Goal: Find specific page/section: Locate a particular part of the current website

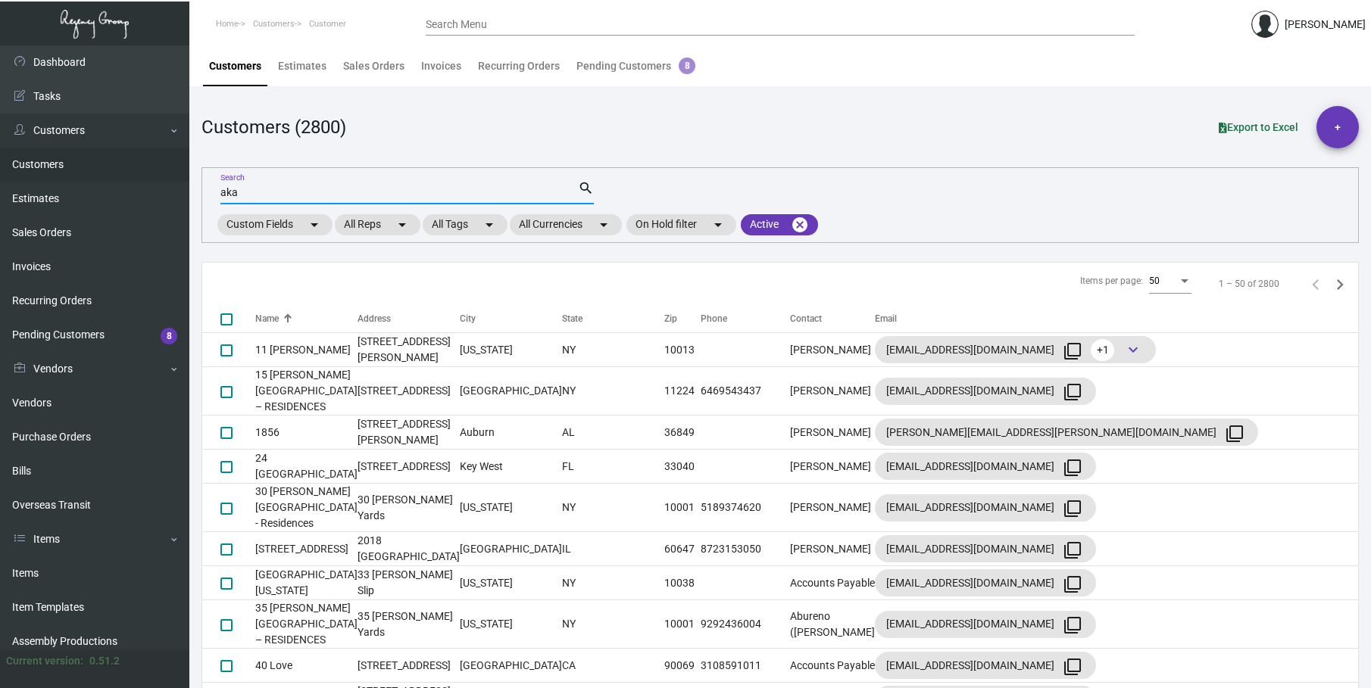
type input "aka"
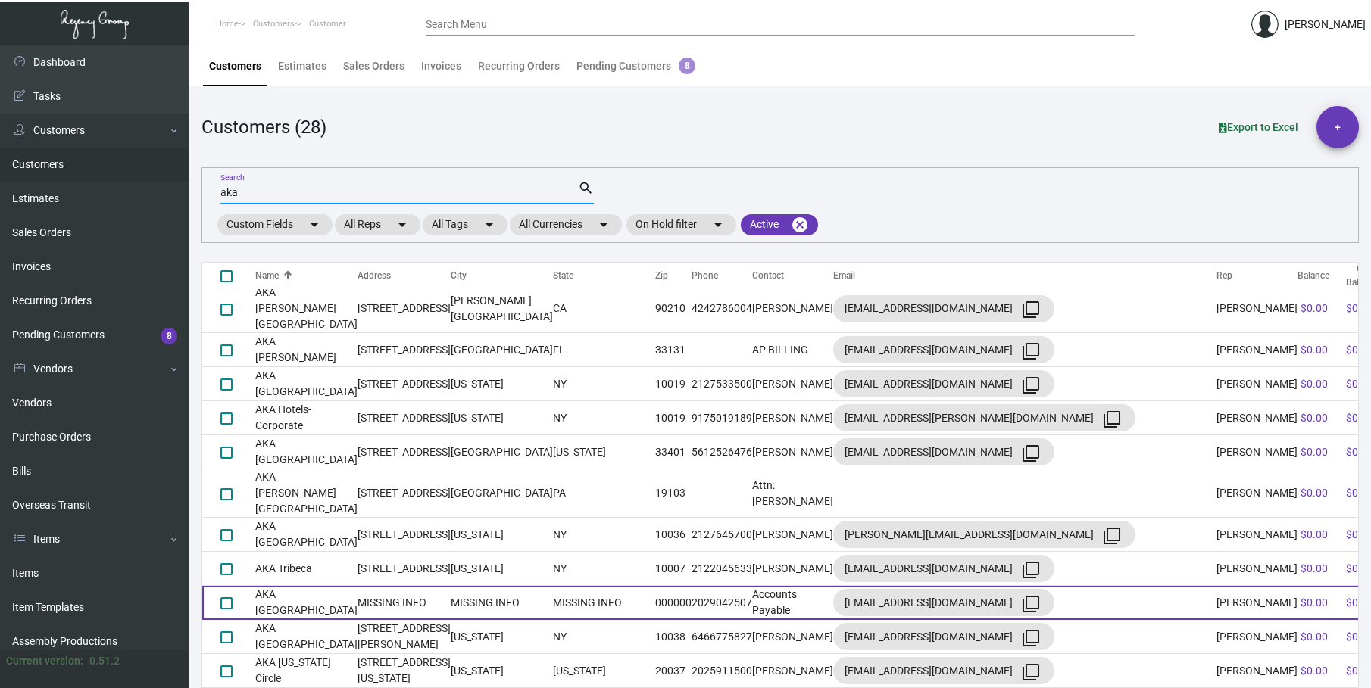
scroll to position [76, 0]
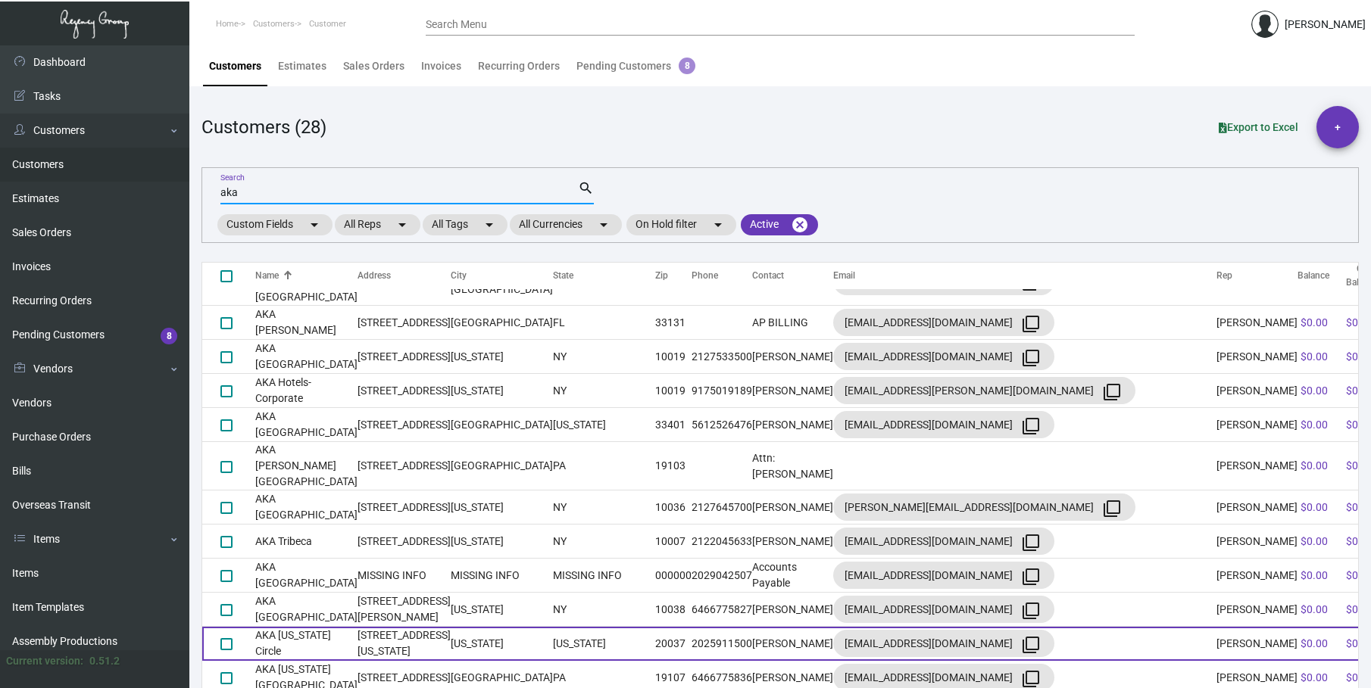
click at [335, 627] on td "AKA [US_STATE] Circle" at bounding box center [306, 644] width 102 height 34
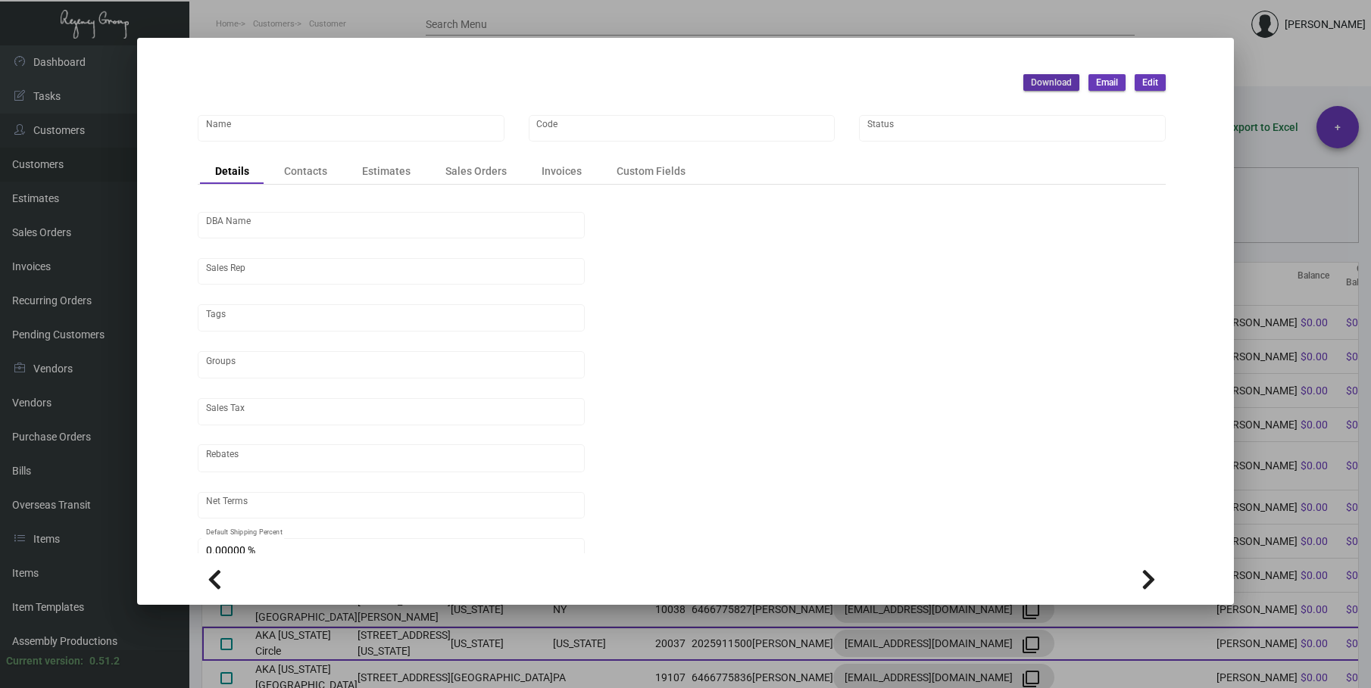
type input "AKA [US_STATE] Circle"
type input "AKA-WC"
type input "[PERSON_NAME]"
type input "Out of State"
type input "Prepaid"
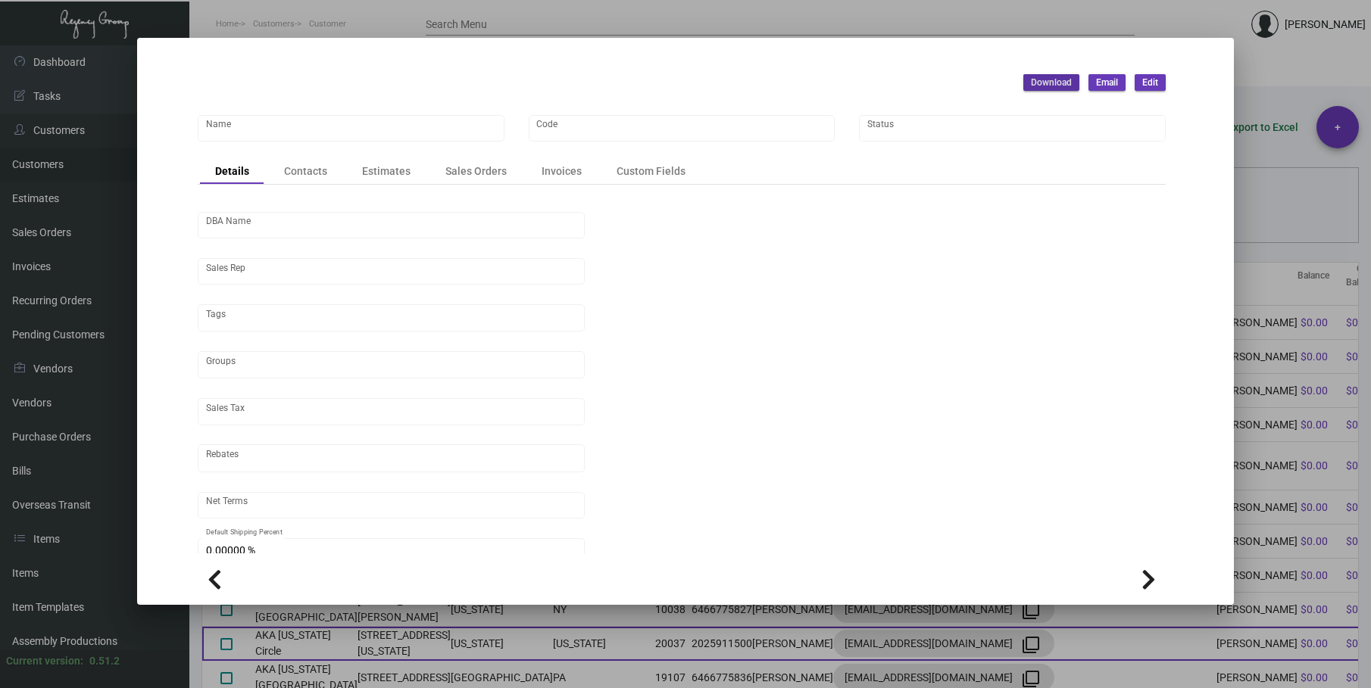
type input "United States Dollar $"
type input "$ 0.00"
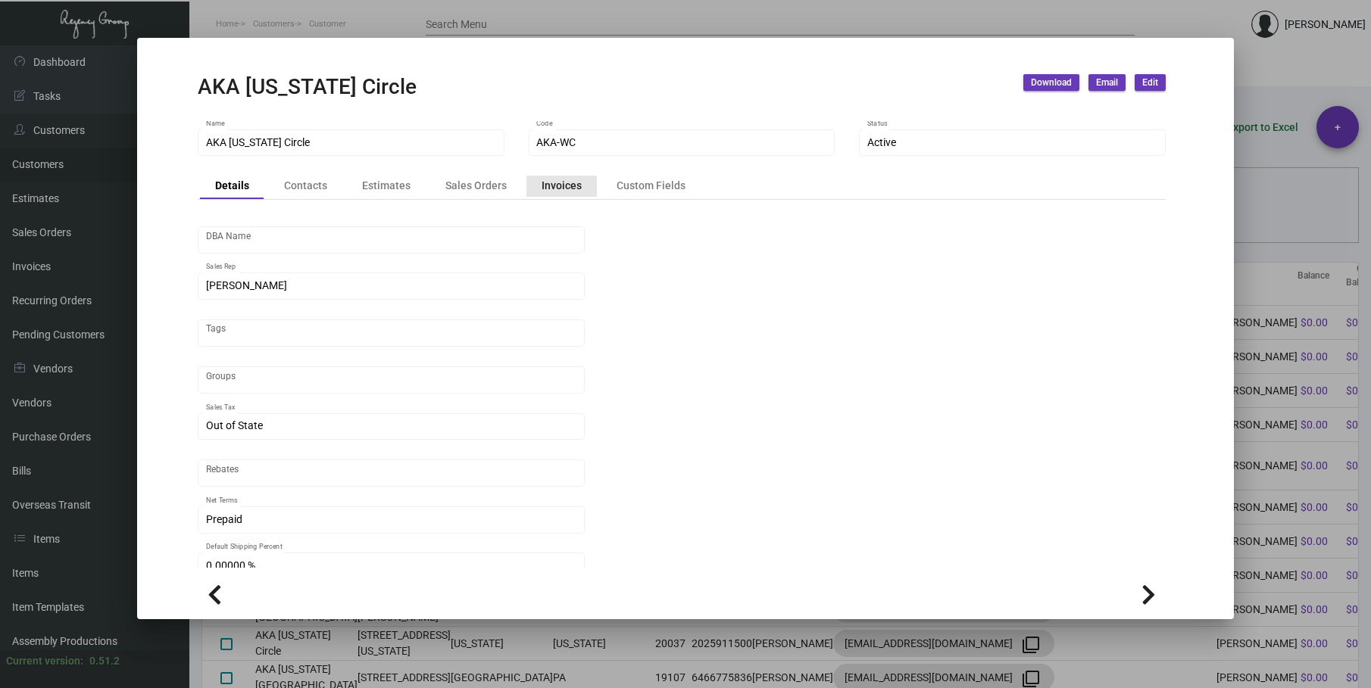
click at [544, 189] on div "Invoices" at bounding box center [561, 186] width 40 height 16
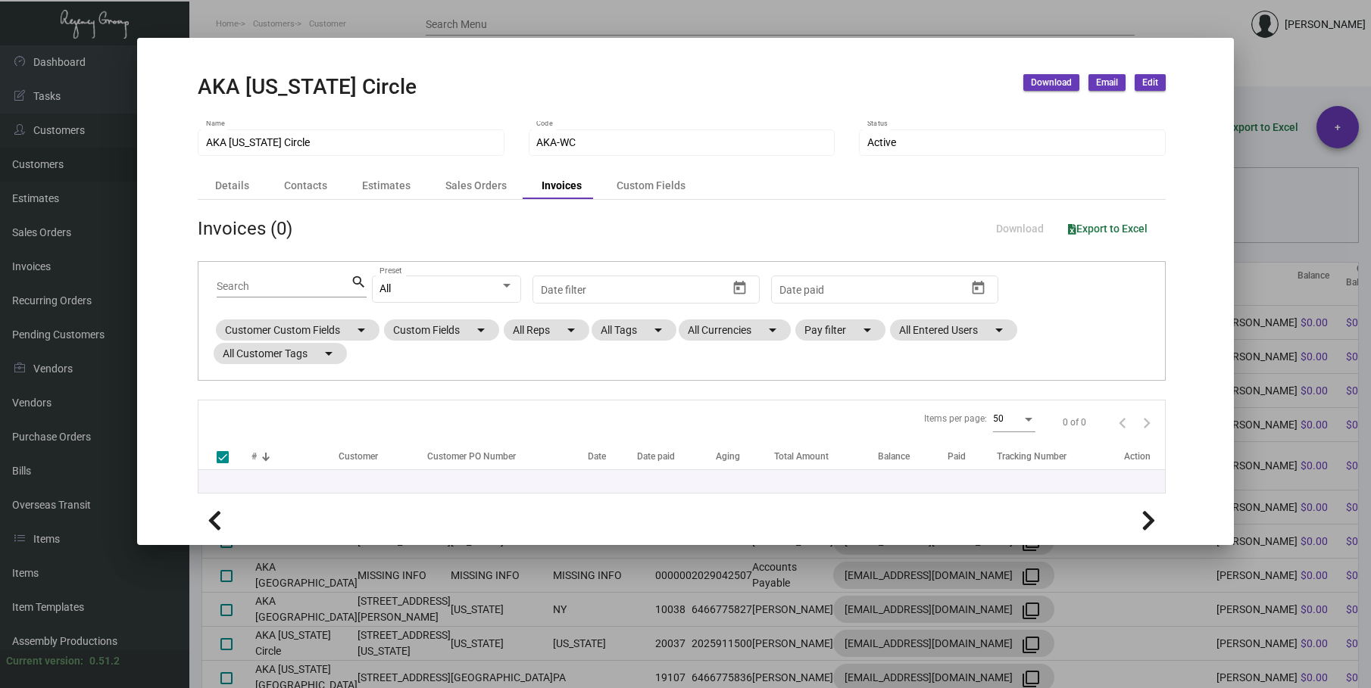
checkbox input "false"
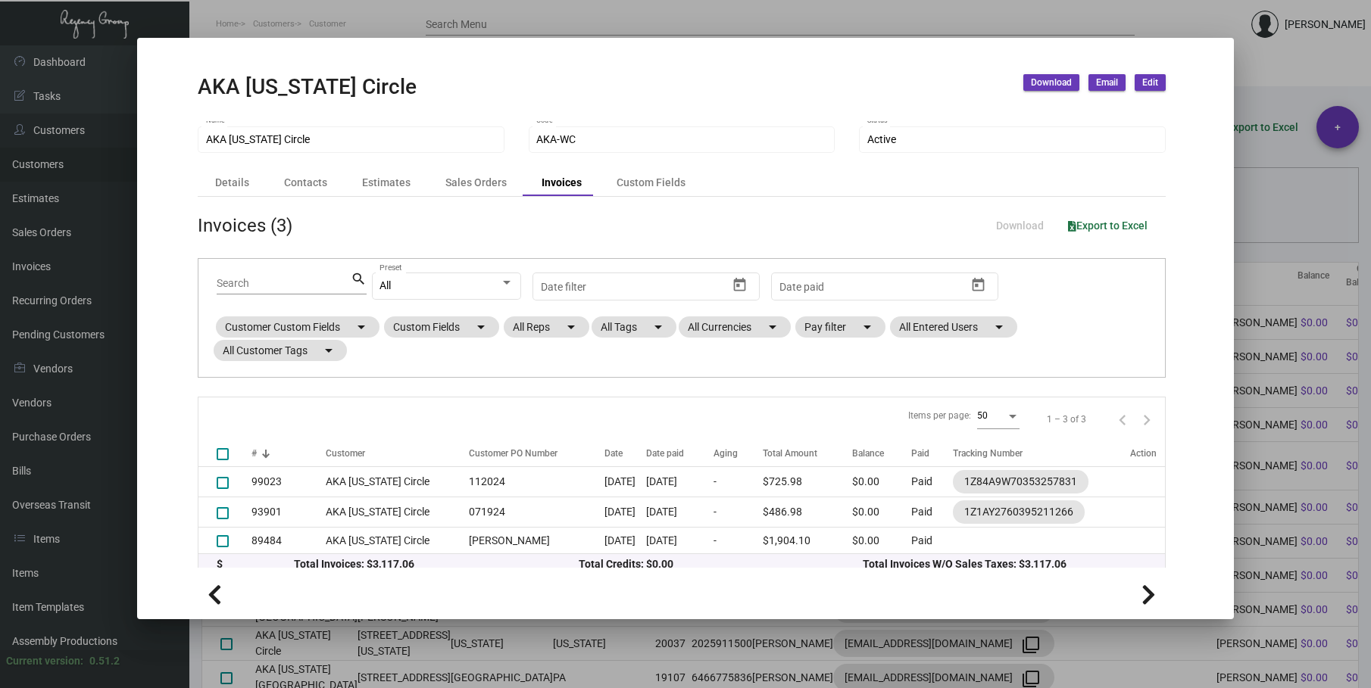
scroll to position [0, 0]
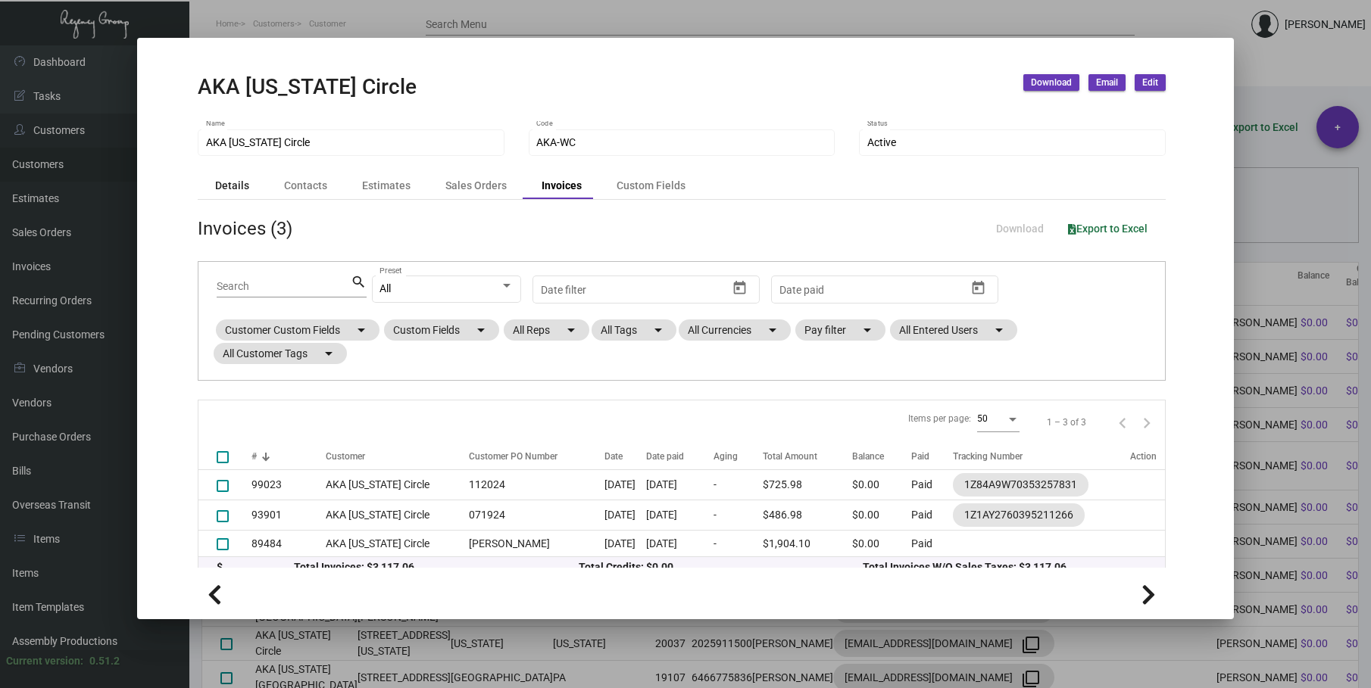
click at [229, 191] on div "Details" at bounding box center [232, 186] width 34 height 16
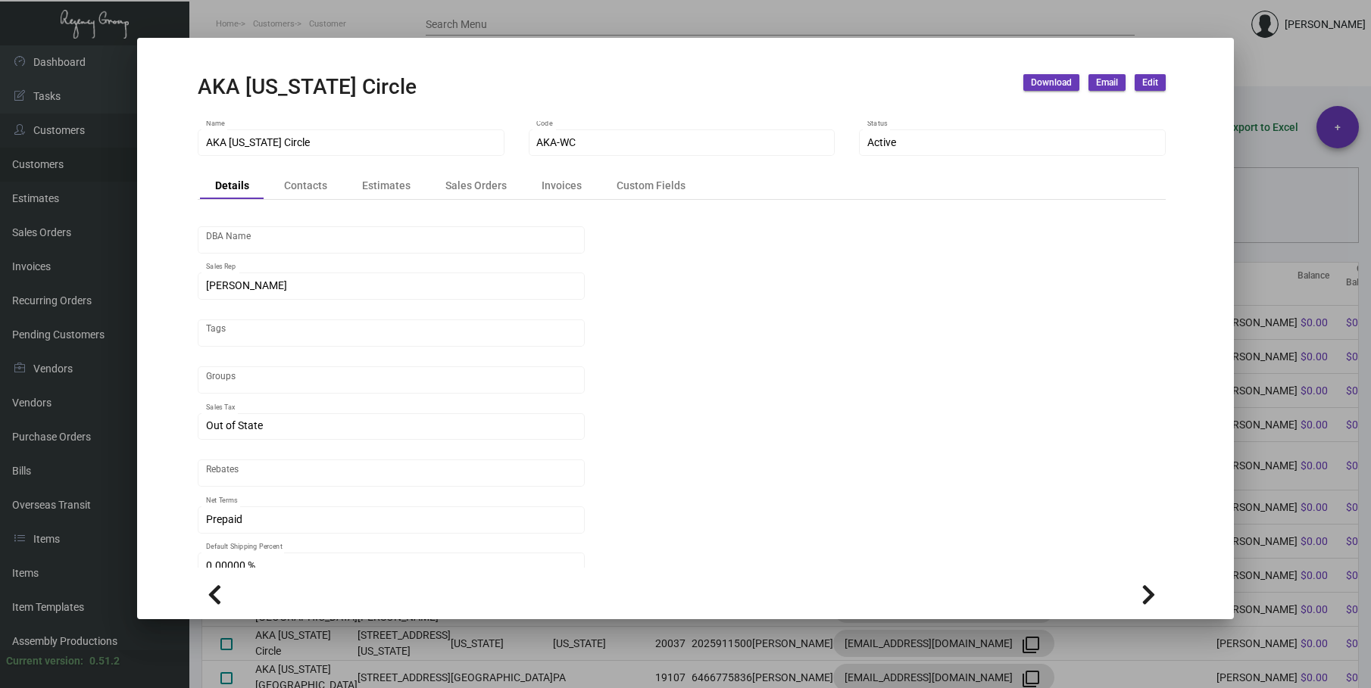
scroll to position [151, 0]
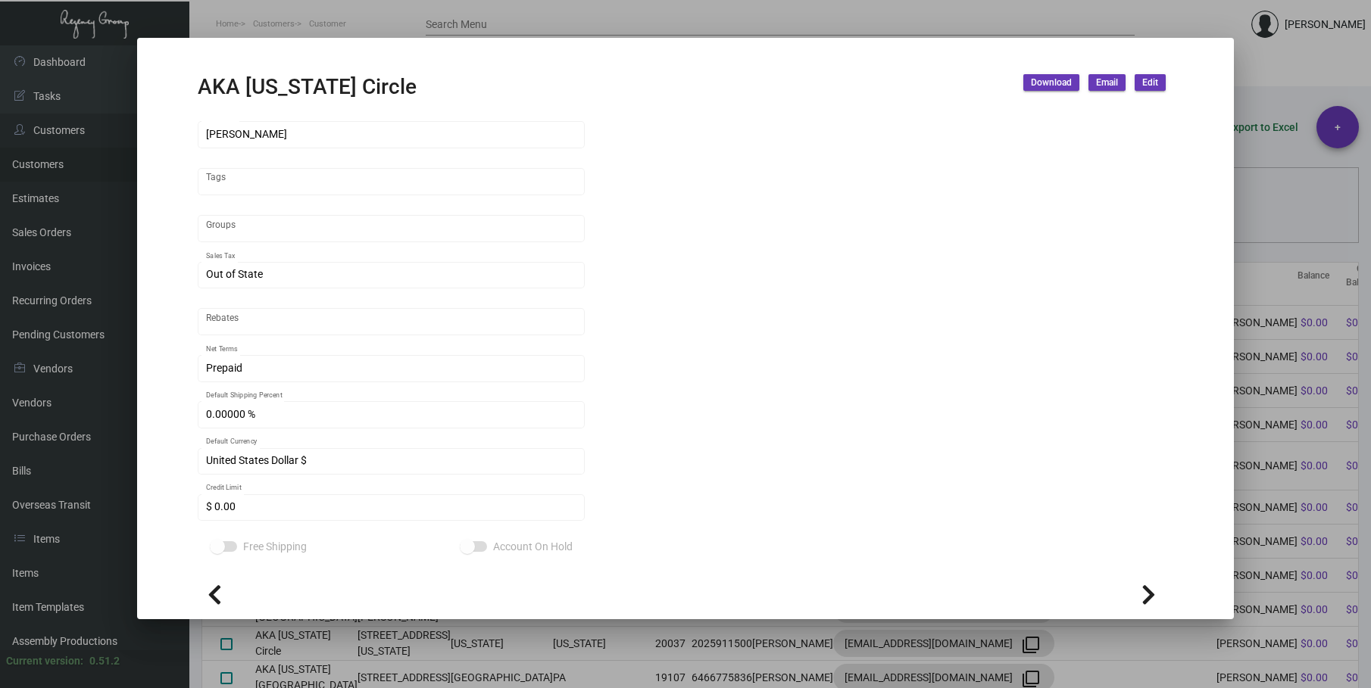
click at [787, 22] on div at bounding box center [685, 344] width 1371 height 688
